Goal: Task Accomplishment & Management: Use online tool/utility

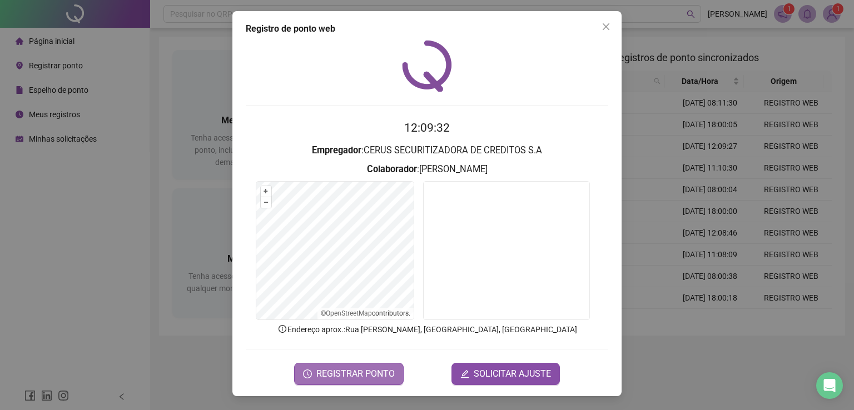
click at [393, 374] on span "REGISTRAR PONTO" at bounding box center [355, 373] width 78 height 13
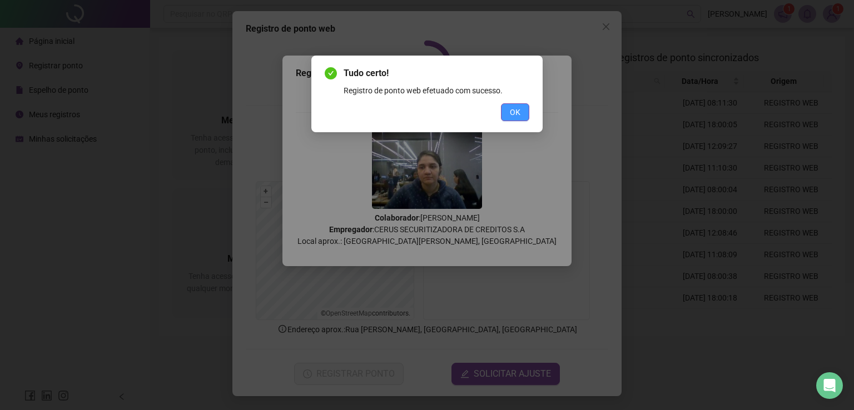
click at [520, 110] on span "OK" at bounding box center [515, 112] width 11 height 12
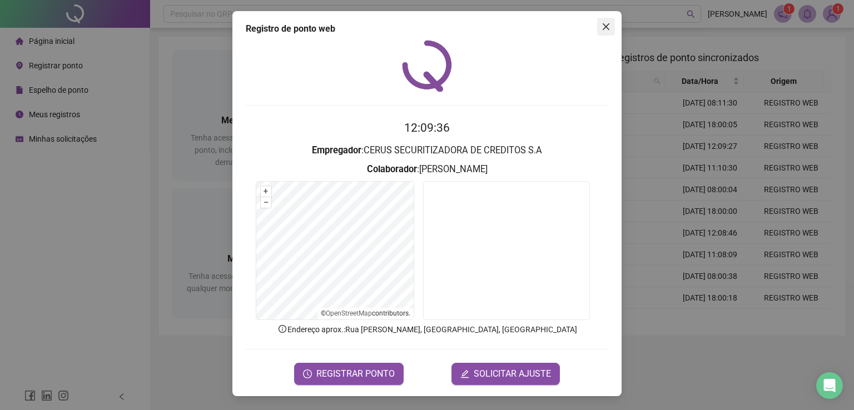
click at [612, 30] on span "Close" at bounding box center [606, 26] width 18 height 9
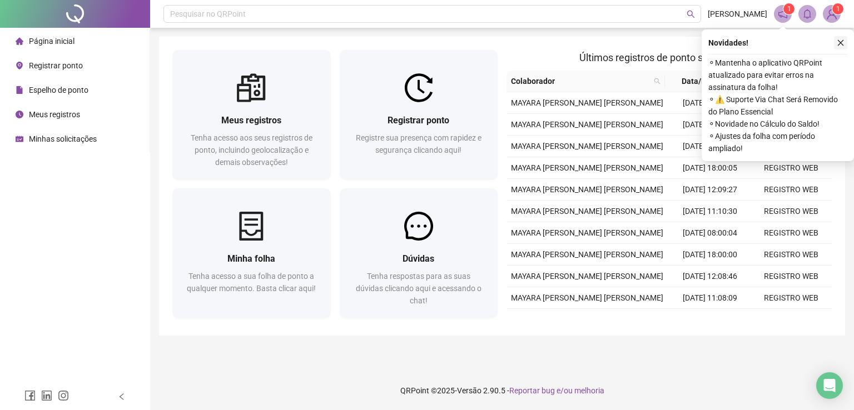
click at [841, 42] on icon "close" at bounding box center [841, 43] width 6 height 6
